Goal: Task Accomplishment & Management: Use online tool/utility

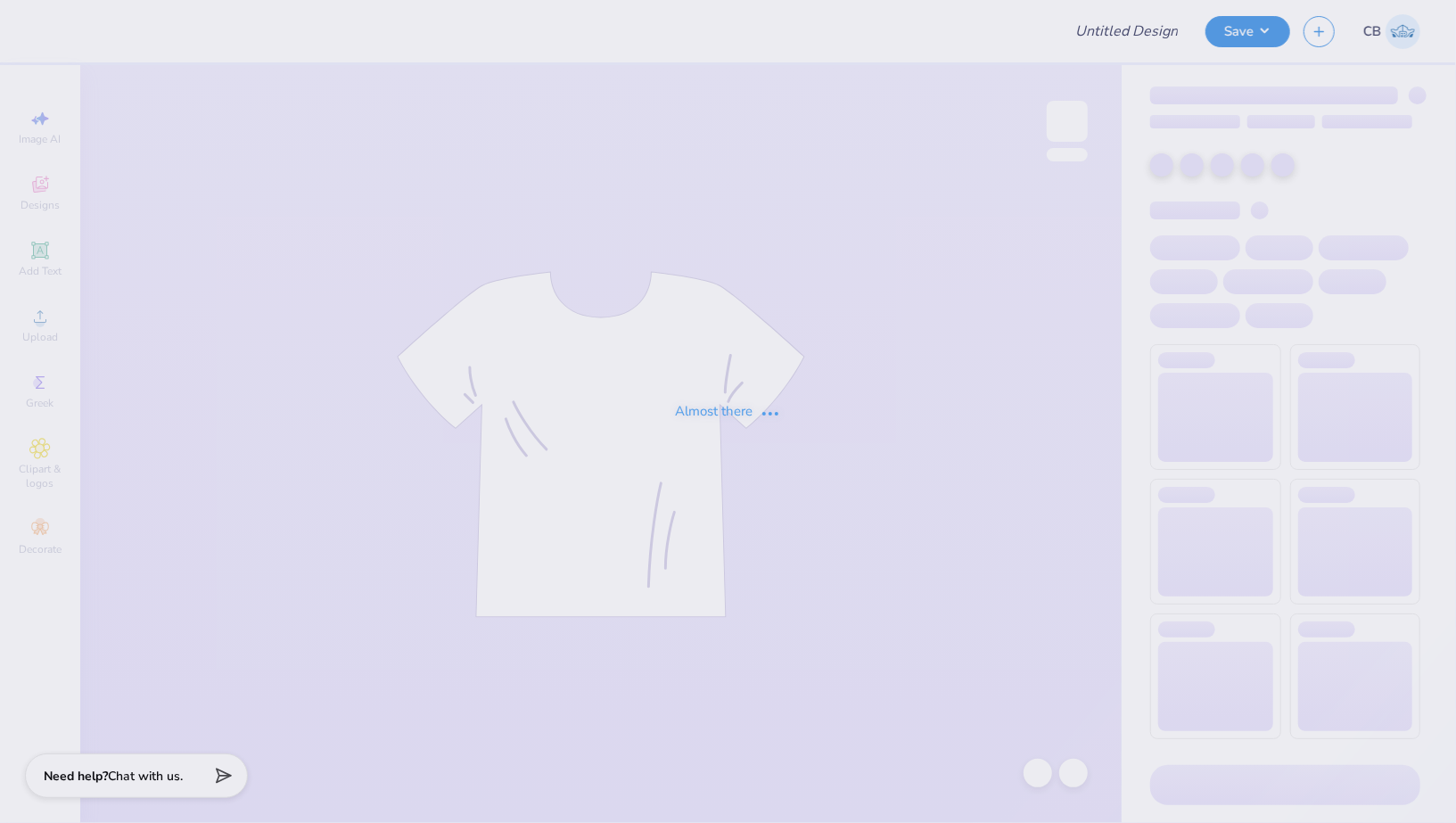
type input "Business of Entertainment Club T-shirts"
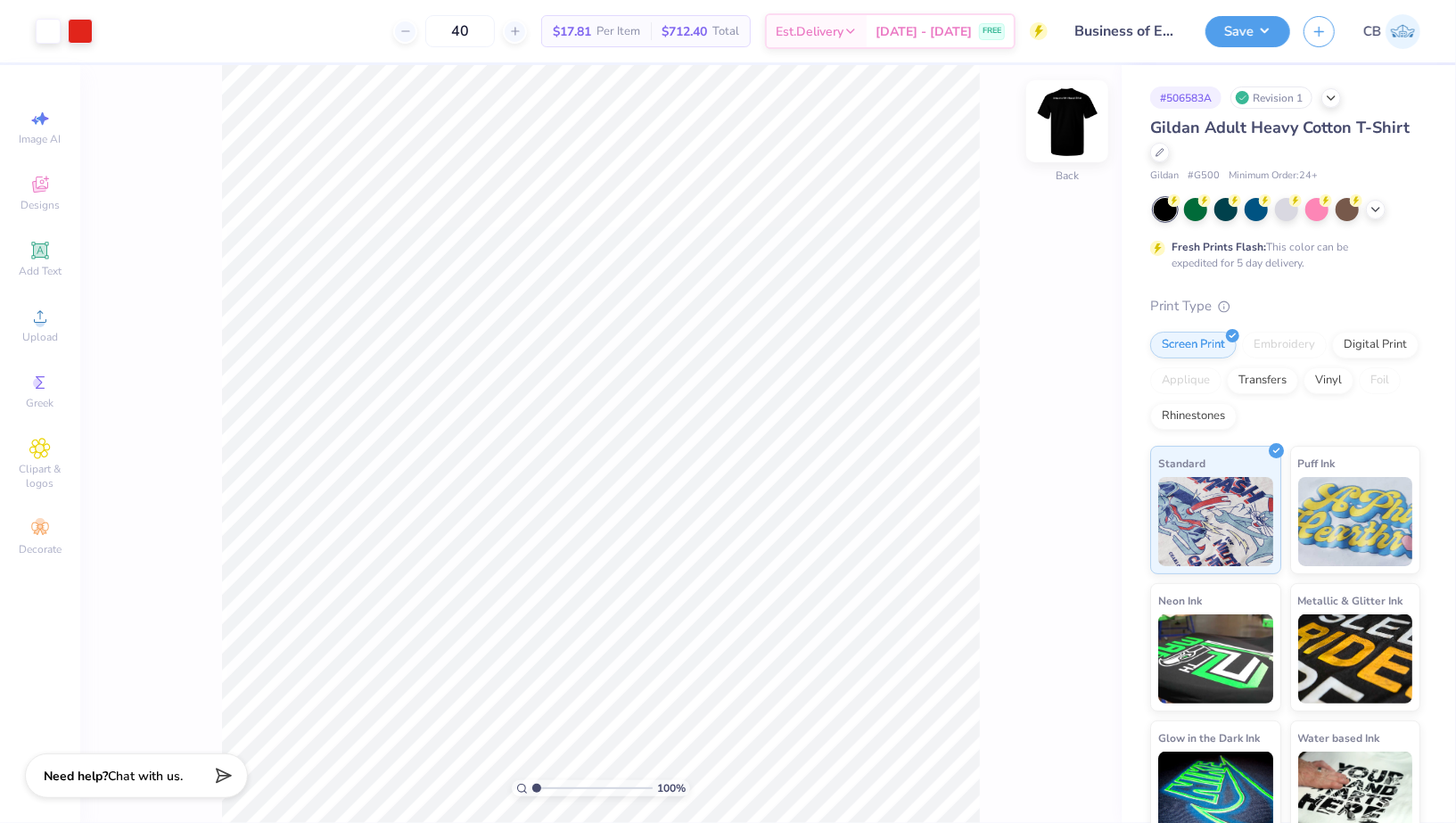
click at [1073, 110] on img at bounding box center [1068, 121] width 72 height 72
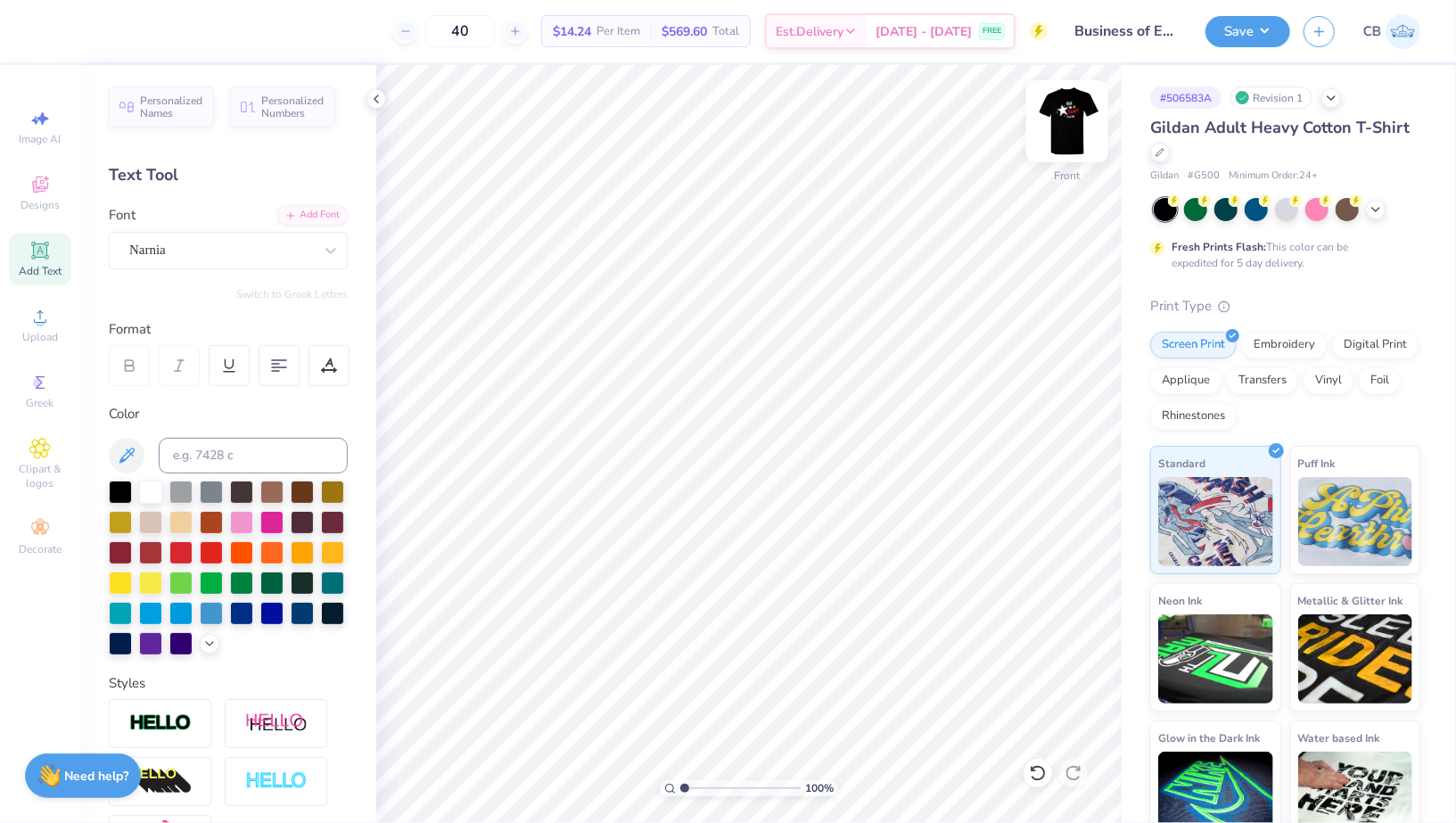
click at [1071, 127] on img at bounding box center [1068, 121] width 72 height 72
type input "9.67"
click at [899, 363] on body "Art colors 40 $14.24 Per Item $569.60 Total Est. Delivery Aug 25 - 28 FREE Desi…" at bounding box center [728, 412] width 1456 height 823
type input "2.80"
type input "1.65"
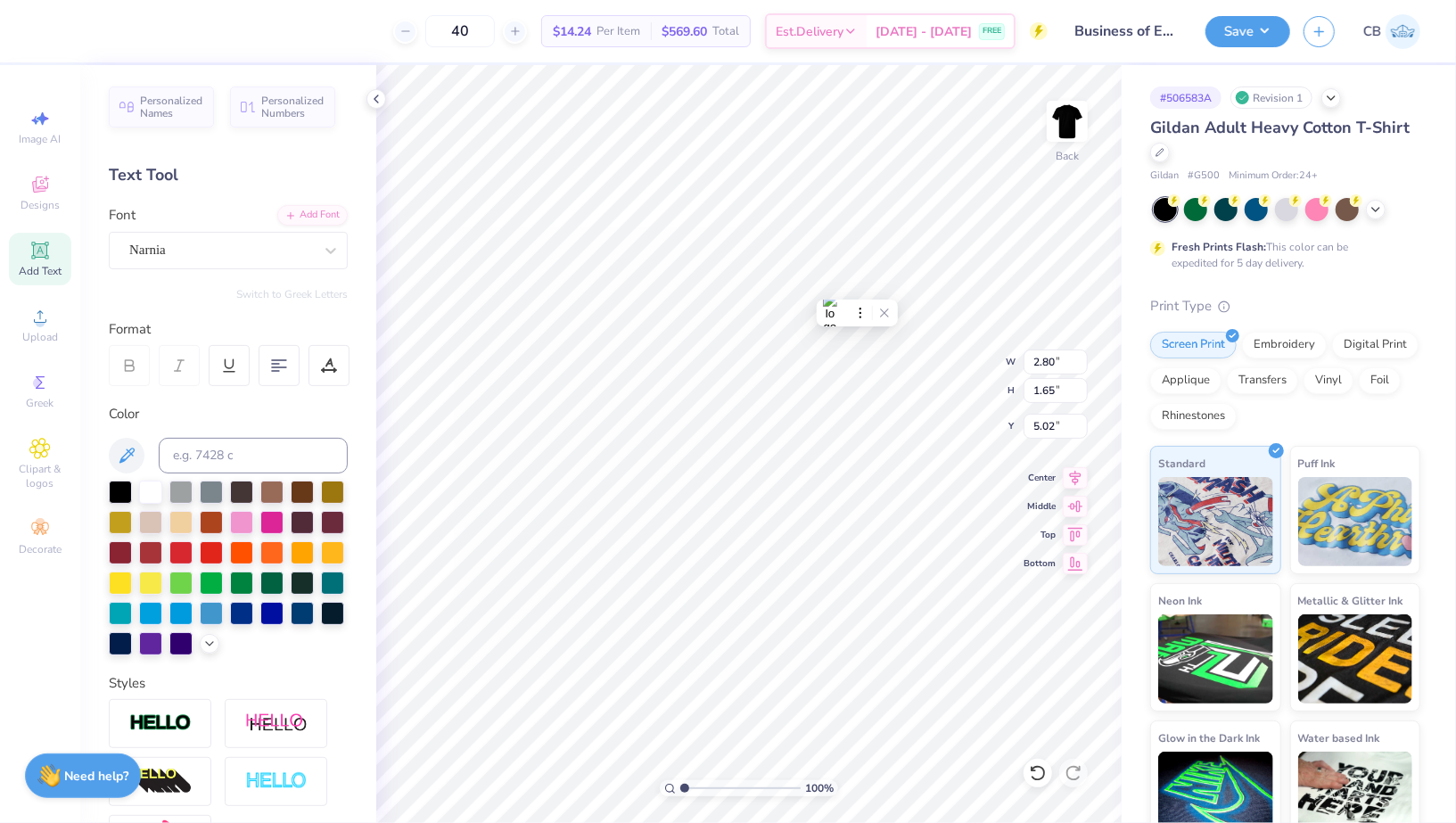
type input "5.02"
click at [1262, 25] on button "Save" at bounding box center [1247, 29] width 85 height 32
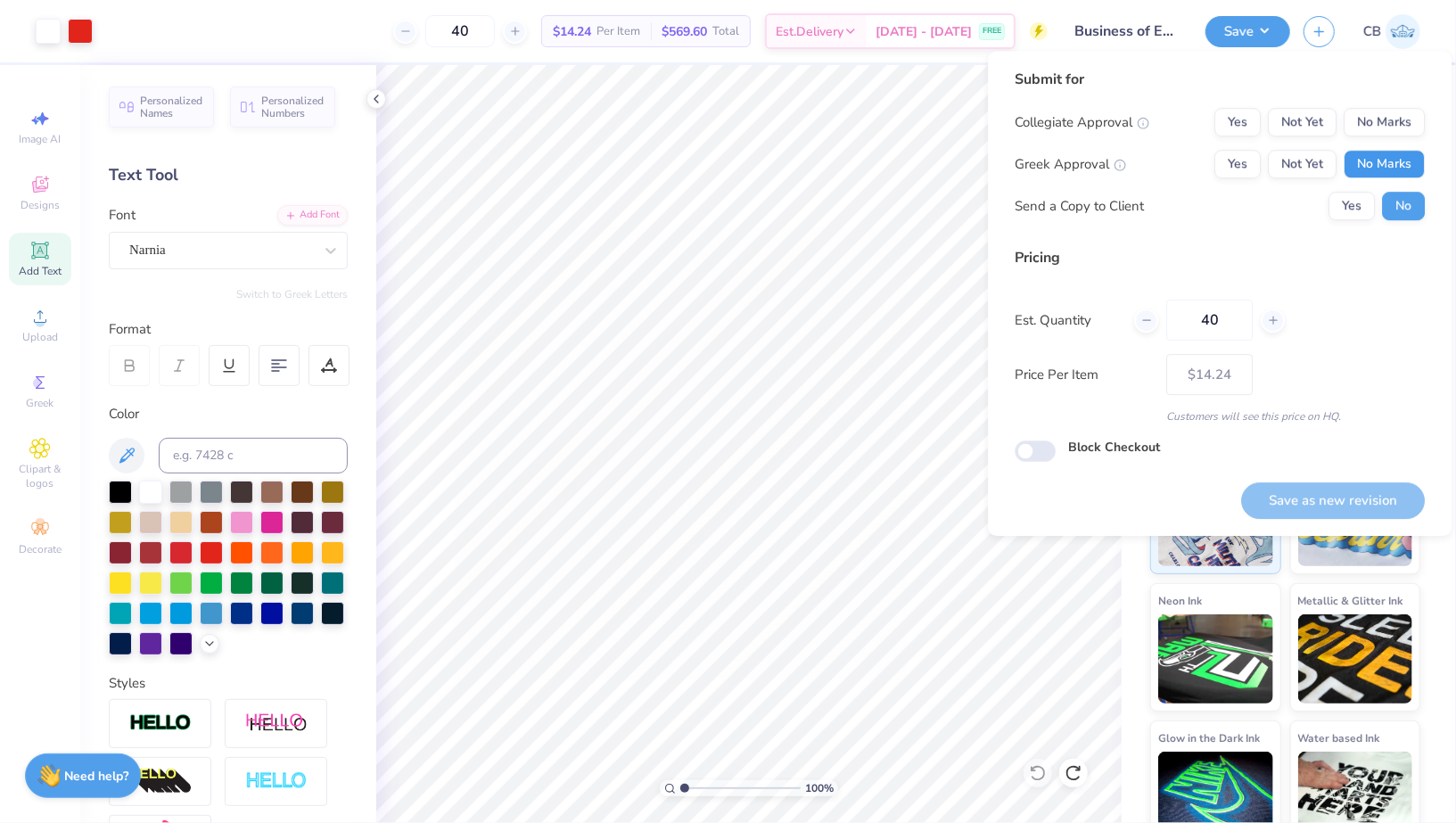
click at [1389, 167] on button "No Marks" at bounding box center [1384, 164] width 81 height 29
click at [1389, 115] on button "No Marks" at bounding box center [1384, 122] width 81 height 29
click at [1348, 495] on button "Save as new revision" at bounding box center [1333, 500] width 184 height 36
type input "$14.24"
